Goal: Transaction & Acquisition: Purchase product/service

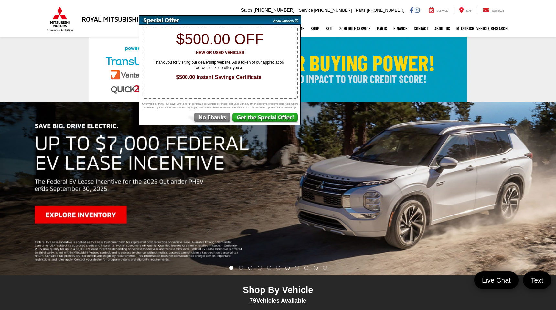
click at [278, 21] on img at bounding box center [284, 20] width 33 height 9
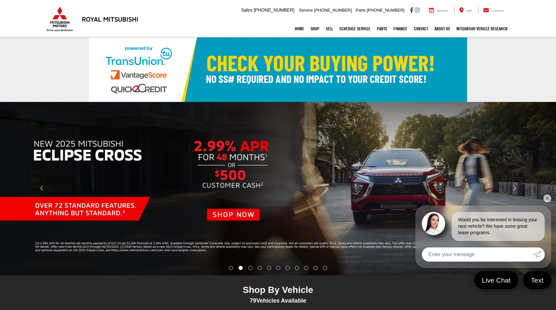
click at [255, 170] on img "carousel slide number 2 of 11" at bounding box center [278, 189] width 556 height 174
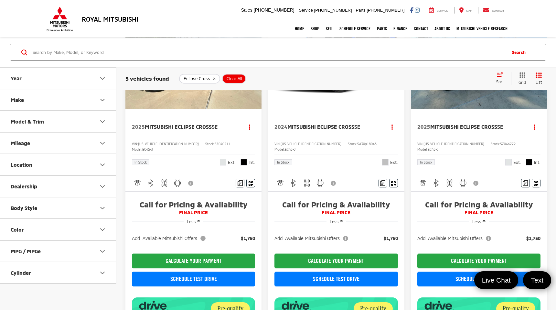
scroll to position [45, 0]
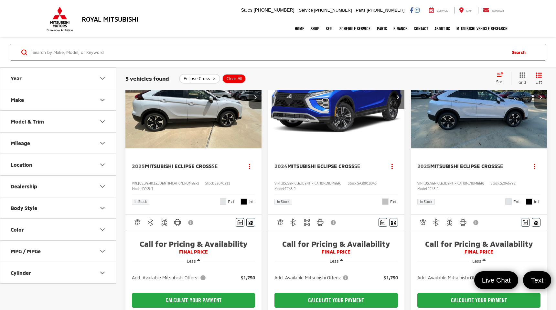
click at [209, 133] on img "2025 Mitsubishi Eclipse Cross SE 0" at bounding box center [193, 97] width 137 height 103
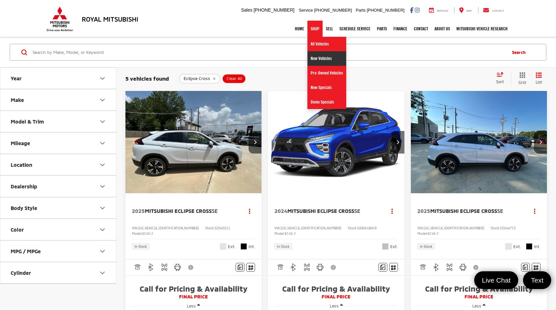
click at [318, 58] on link "New Vehicles" at bounding box center [326, 58] width 39 height 15
